Goal: Transaction & Acquisition: Purchase product/service

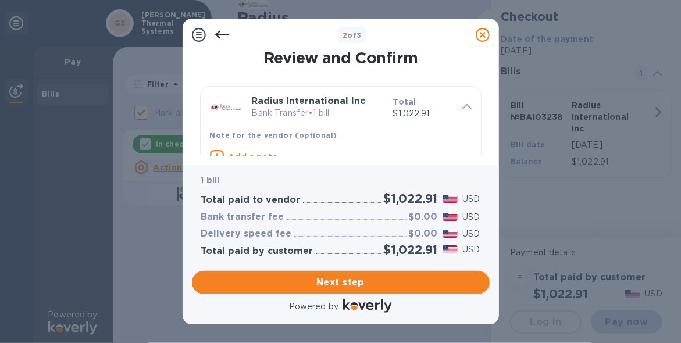
drag, startPoint x: 491, startPoint y: 67, endPoint x: 490, endPoint y: 87, distance: 19.8
click at [490, 87] on div "Review and Confirm Radius International Inc Bank Transfer • 1 bill Total $1,022…" at bounding box center [341, 108] width 316 height 114
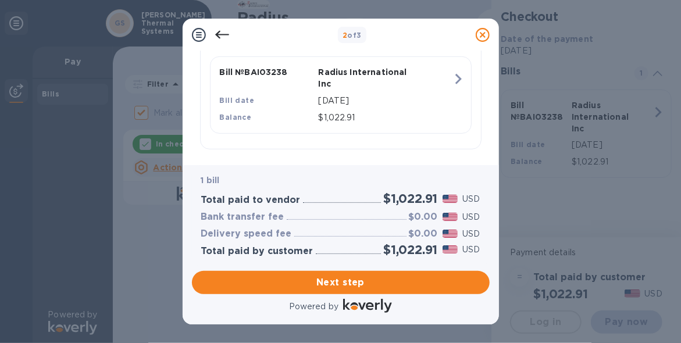
scroll to position [298, 0]
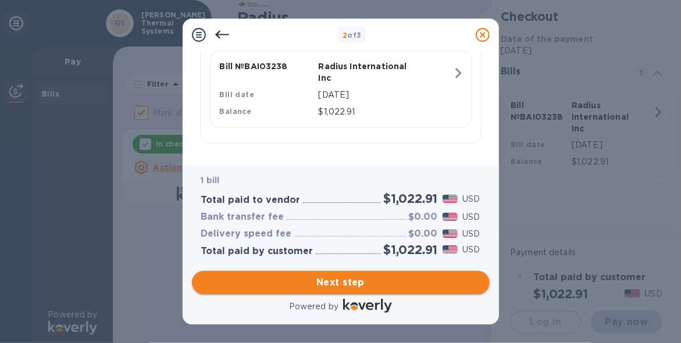
click at [410, 280] on span "Next step" at bounding box center [340, 283] width 279 height 14
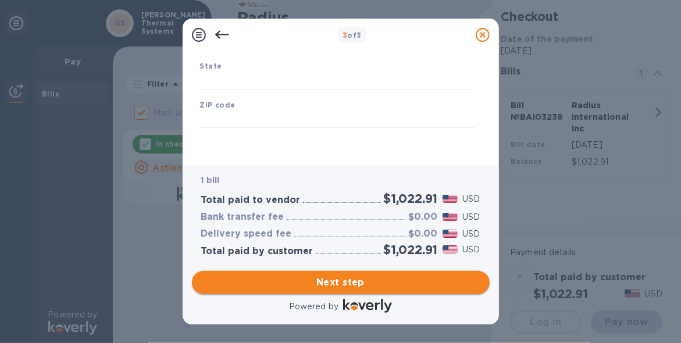
type input "[GEOGRAPHIC_DATA]"
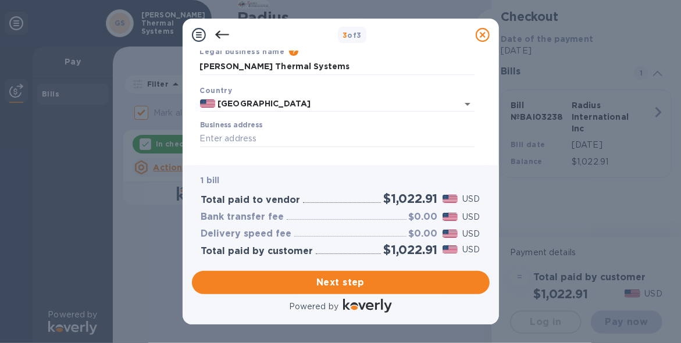
scroll to position [104, 0]
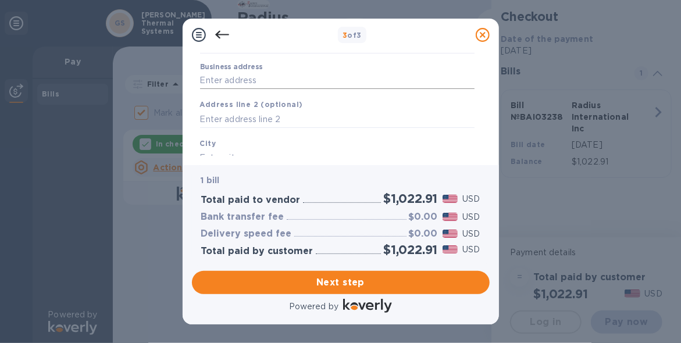
click at [308, 77] on input "Business address" at bounding box center [337, 80] width 274 height 17
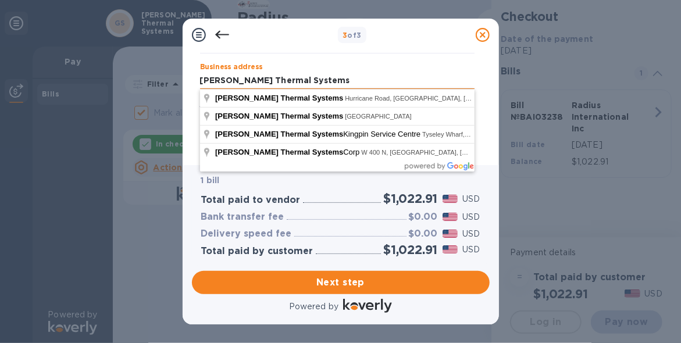
click at [308, 77] on input "[PERSON_NAME] Thermal Systems" at bounding box center [337, 80] width 274 height 17
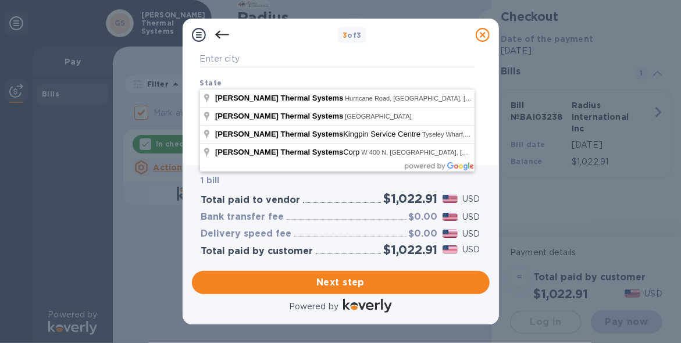
scroll to position [220, 0]
click at [271, 72] on input "text" at bounding box center [337, 80] width 274 height 17
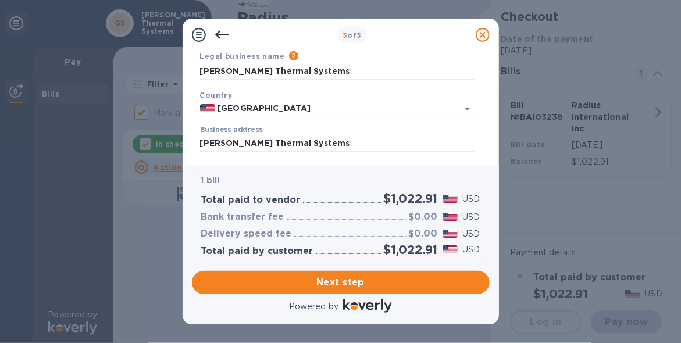
scroll to position [54, 0]
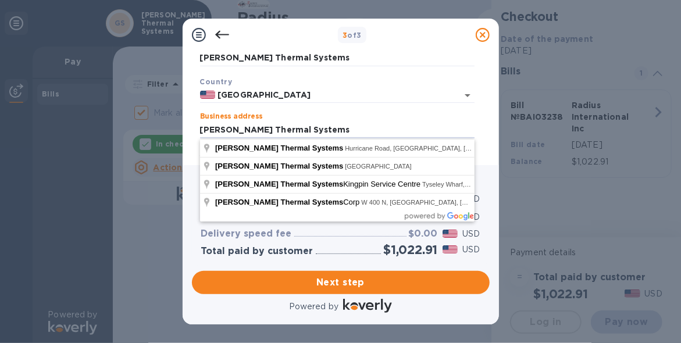
drag, startPoint x: 325, startPoint y: 127, endPoint x: 200, endPoint y: 115, distance: 125.7
click at [200, 115] on div "Business address [PERSON_NAME] Thermal Systems" at bounding box center [337, 125] width 274 height 27
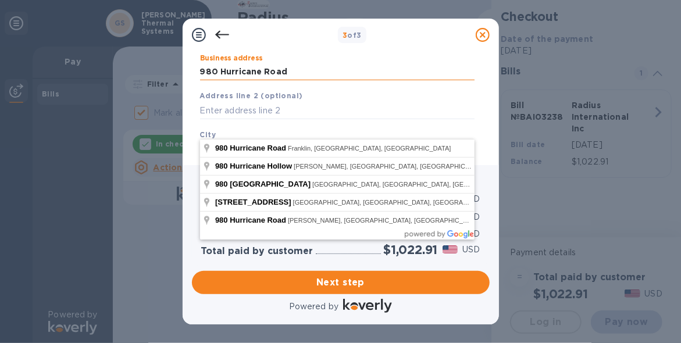
scroll to position [170, 0]
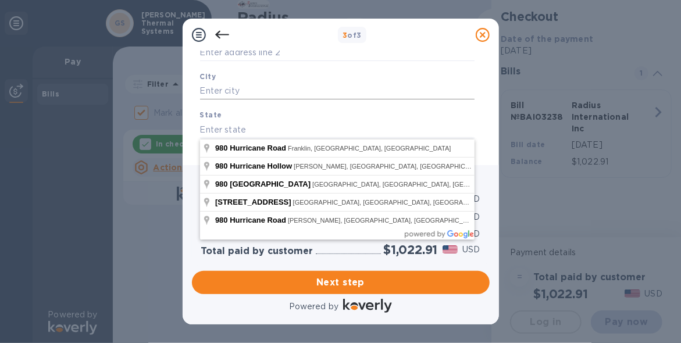
type input "980 Hurricane Road"
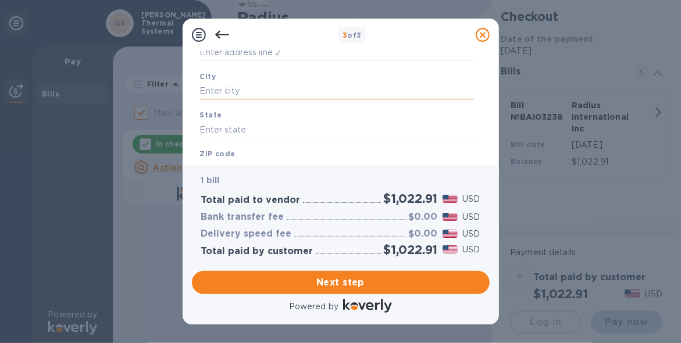
click at [266, 88] on input "text" at bounding box center [337, 91] width 274 height 17
type input "Franklin"
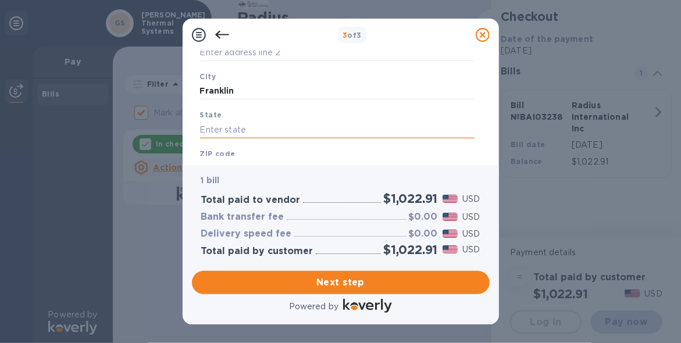
click at [229, 126] on input "text" at bounding box center [337, 129] width 274 height 17
type input "IN"
click at [219, 151] on b "ZIP code" at bounding box center [217, 153] width 35 height 9
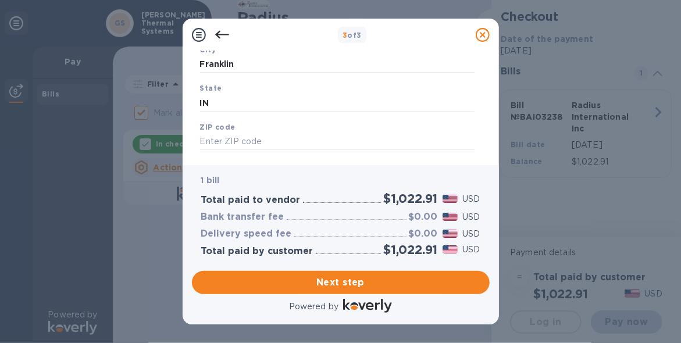
scroll to position [220, 0]
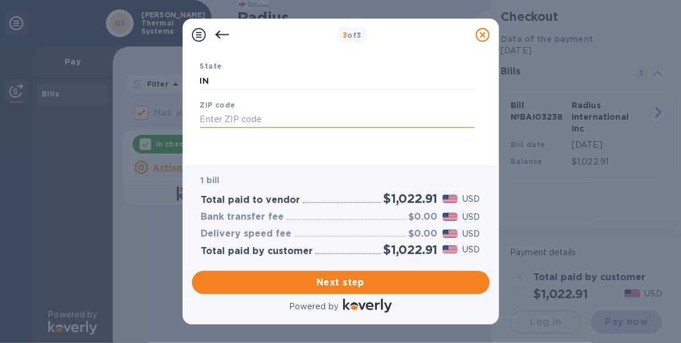
click at [266, 123] on input "text" at bounding box center [337, 119] width 274 height 17
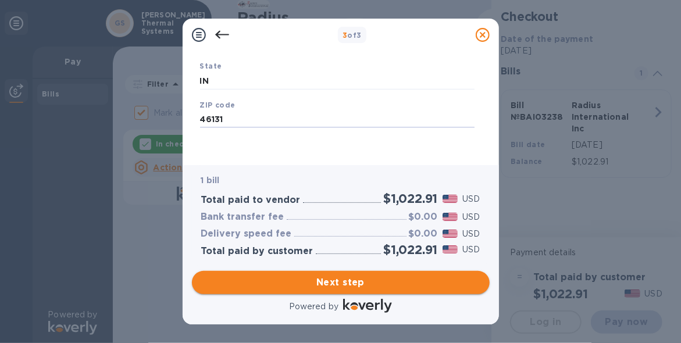
type input "46131"
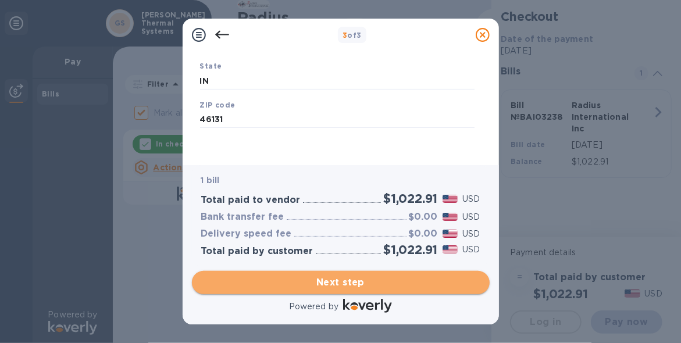
click at [366, 281] on span "Next step" at bounding box center [340, 283] width 279 height 14
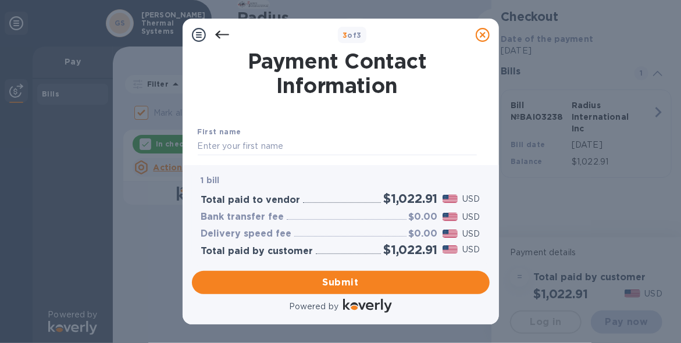
scroll to position [58, 0]
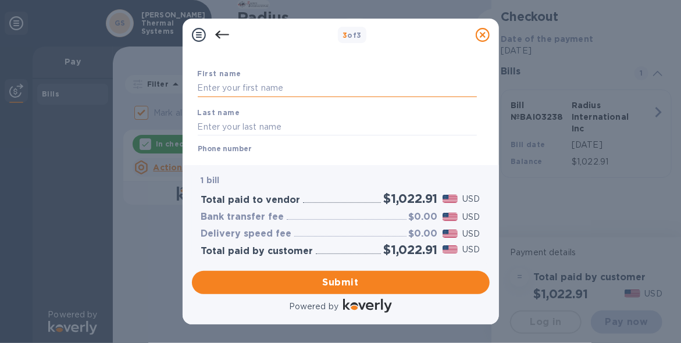
click at [284, 87] on input "text" at bounding box center [337, 88] width 279 height 17
type input "[PERSON_NAME]"
click at [409, 66] on div "First name [PERSON_NAME] Last name Phone number +1 Payment Confirmation Email T…" at bounding box center [337, 184] width 284 height 274
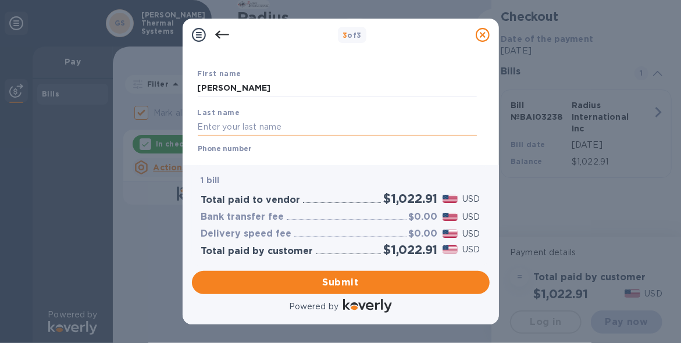
click at [273, 124] on input "text" at bounding box center [337, 126] width 279 height 17
type input "[PERSON_NAME]"
click at [417, 104] on div "Last name [PERSON_NAME]" at bounding box center [337, 121] width 288 height 39
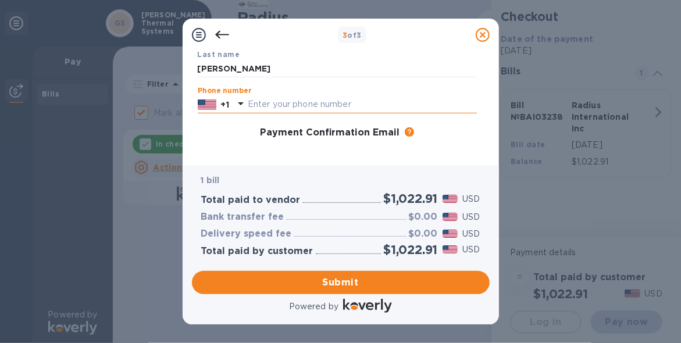
click at [284, 104] on input "text" at bounding box center [362, 104] width 229 height 17
click at [338, 108] on input "3177393286" at bounding box center [362, 104] width 229 height 17
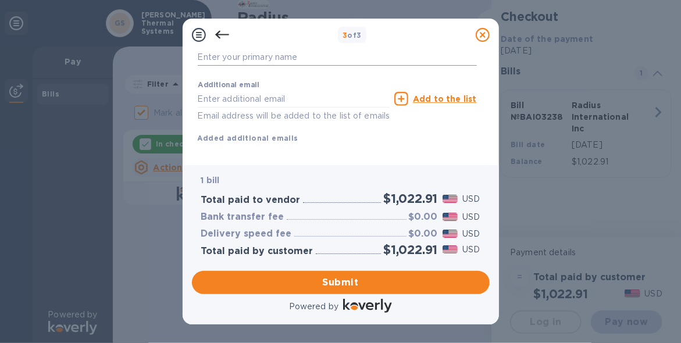
scroll to position [174, 0]
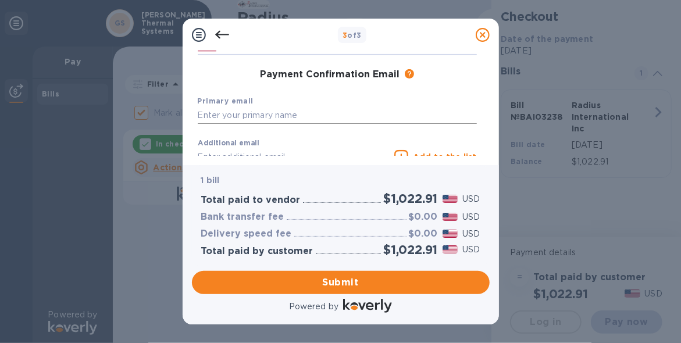
type input "3177393286"
click at [223, 111] on input "text" at bounding box center [337, 115] width 279 height 17
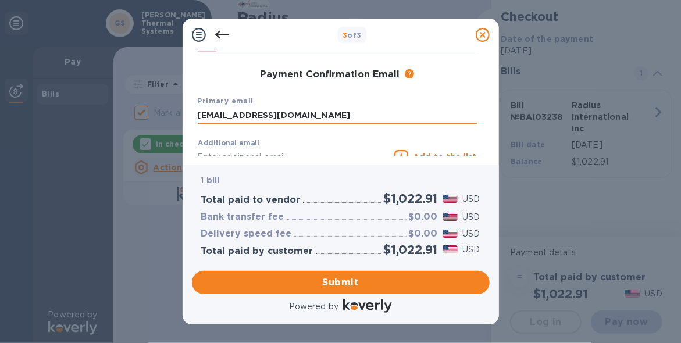
click at [316, 116] on input "[EMAIL_ADDRESS][DOMAIN_NAME]" at bounding box center [337, 115] width 279 height 17
type input "[EMAIL_ADDRESS][DOMAIN_NAME]"
click button "Submit" at bounding box center [0, 0] width 0 height 0
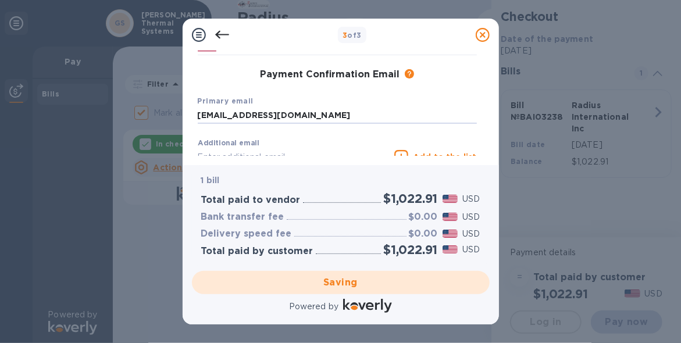
click at [447, 311] on div "Powered by" at bounding box center [341, 307] width 302 height 21
checkbox input "false"
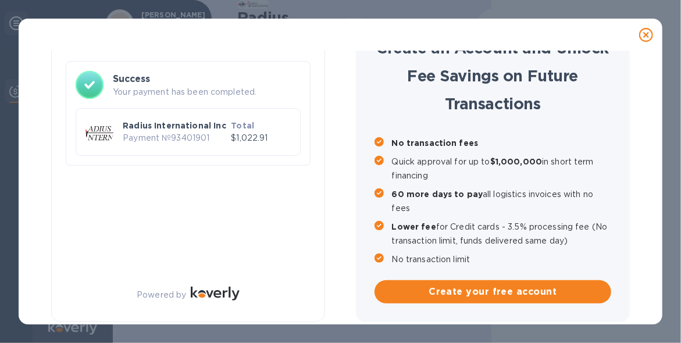
scroll to position [0, 0]
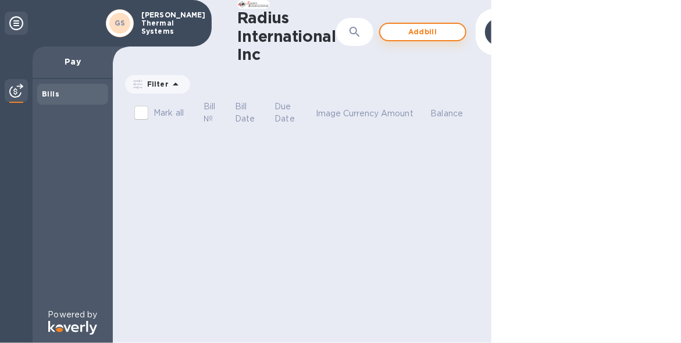
click at [424, 34] on span "Add bill" at bounding box center [423, 32] width 66 height 14
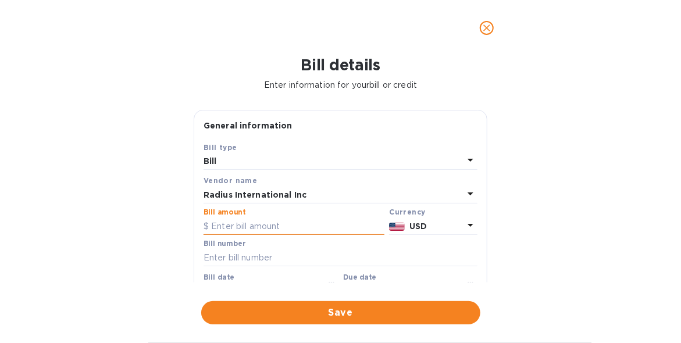
click at [278, 223] on input "text" at bounding box center [294, 225] width 181 height 17
click at [256, 226] on input "text" at bounding box center [294, 225] width 181 height 17
click at [242, 158] on div "Bill" at bounding box center [334, 161] width 260 height 16
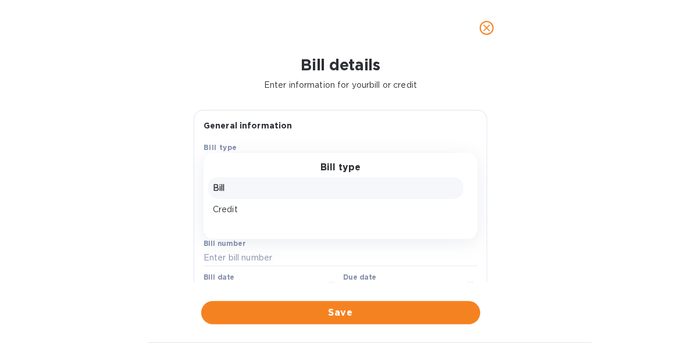
click at [320, 133] on div "General information" at bounding box center [340, 125] width 292 height 31
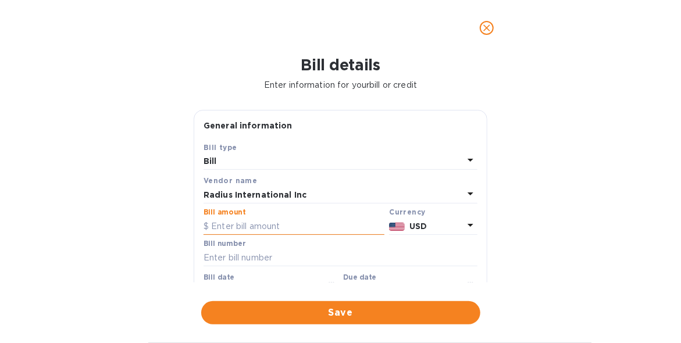
click at [255, 220] on input "text" at bounding box center [294, 225] width 181 height 17
type input "1,098.05"
click at [248, 254] on input "text" at bounding box center [341, 257] width 274 height 17
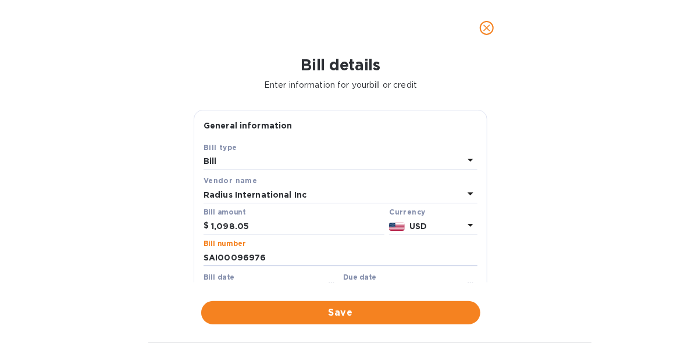
type input "SAI00096976"
click at [241, 278] on div "Bill date [DATE]" at bounding box center [271, 286] width 135 height 27
click at [431, 318] on span "Save" at bounding box center [340, 313] width 260 height 14
click at [487, 32] on icon "close" at bounding box center [487, 28] width 12 height 12
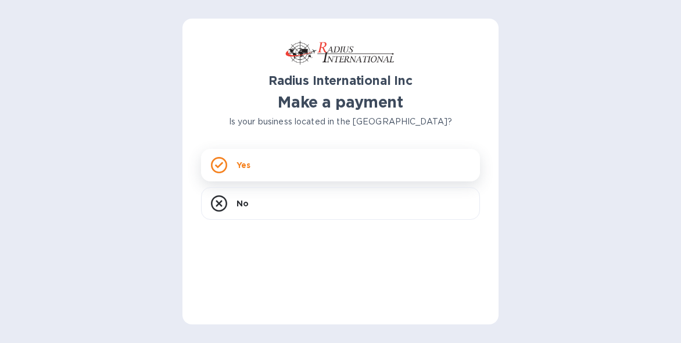
click at [253, 157] on div "Yes" at bounding box center [340, 165] width 279 height 33
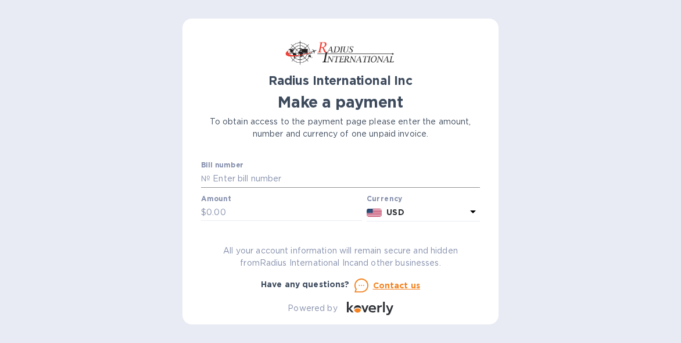
click at [320, 178] on input "text" at bounding box center [345, 178] width 270 height 17
type input "SAI00096976"
click at [242, 209] on input "text" at bounding box center [284, 212] width 156 height 17
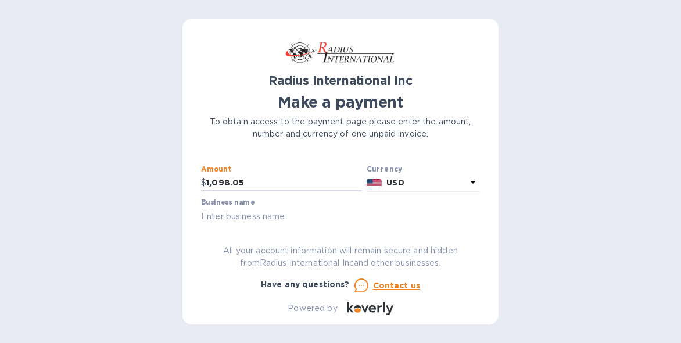
scroll to position [51, 0]
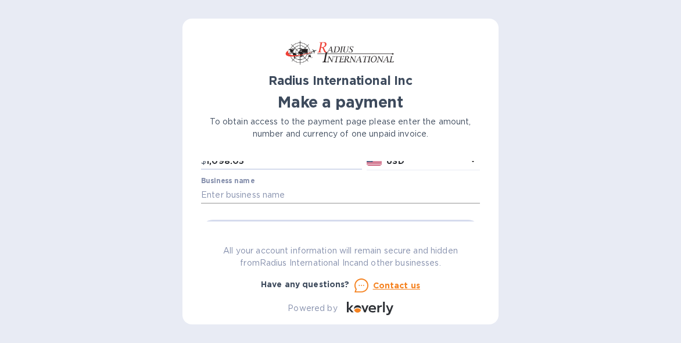
type input "1,098.05"
click at [312, 193] on input "text" at bounding box center [340, 194] width 279 height 17
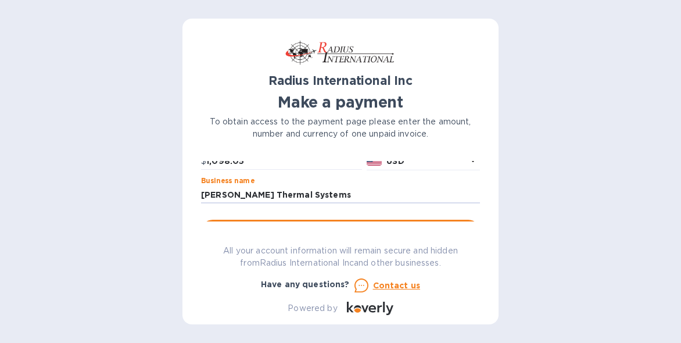
scroll to position [109, 0]
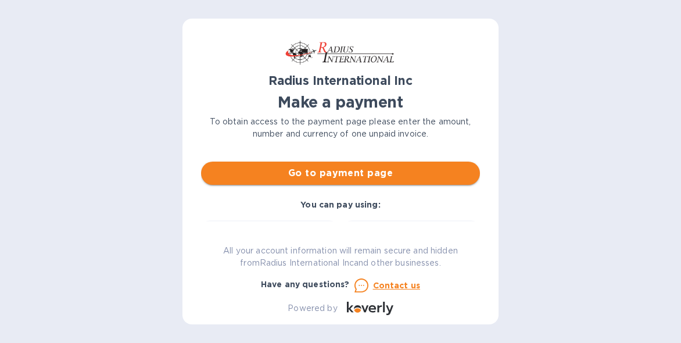
type input "[PERSON_NAME] Thermal Systems"
click at [409, 170] on span "Go to payment page" at bounding box center [340, 173] width 260 height 14
